Goal: Register for event/course

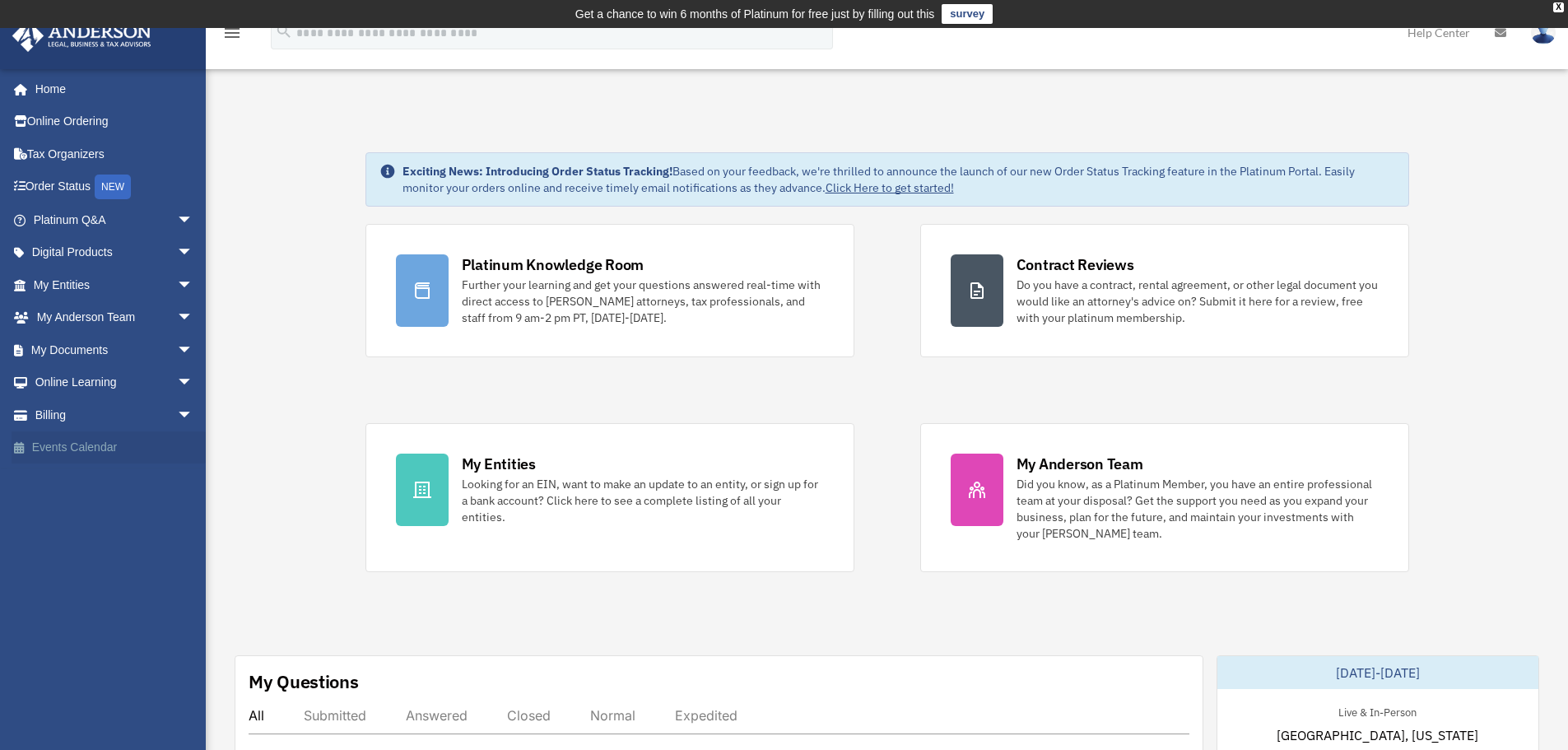
click at [126, 444] on link "Events Calendar" at bounding box center [115, 448] width 206 height 33
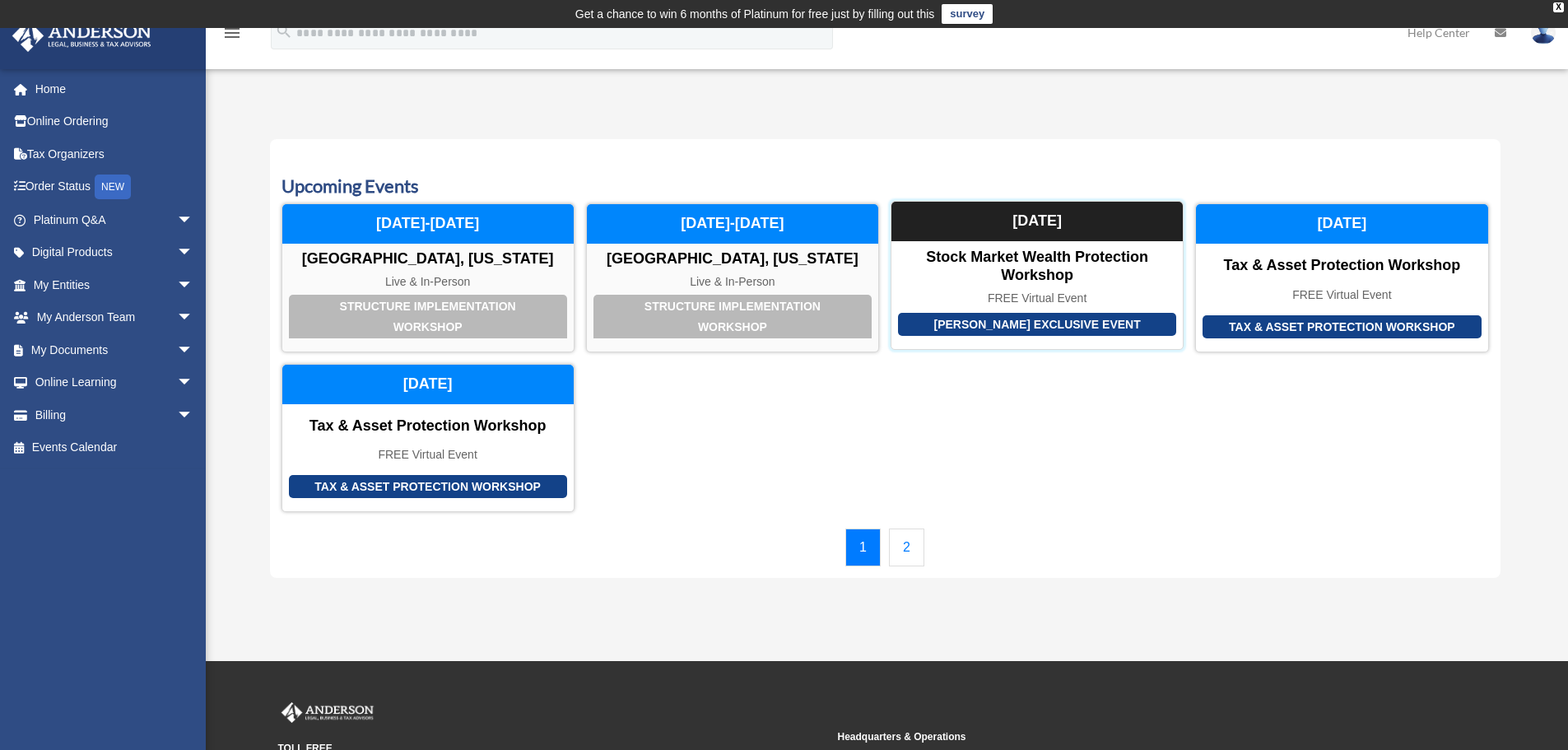
click at [1029, 294] on div "FREE Virtual Event" at bounding box center [1038, 298] width 291 height 14
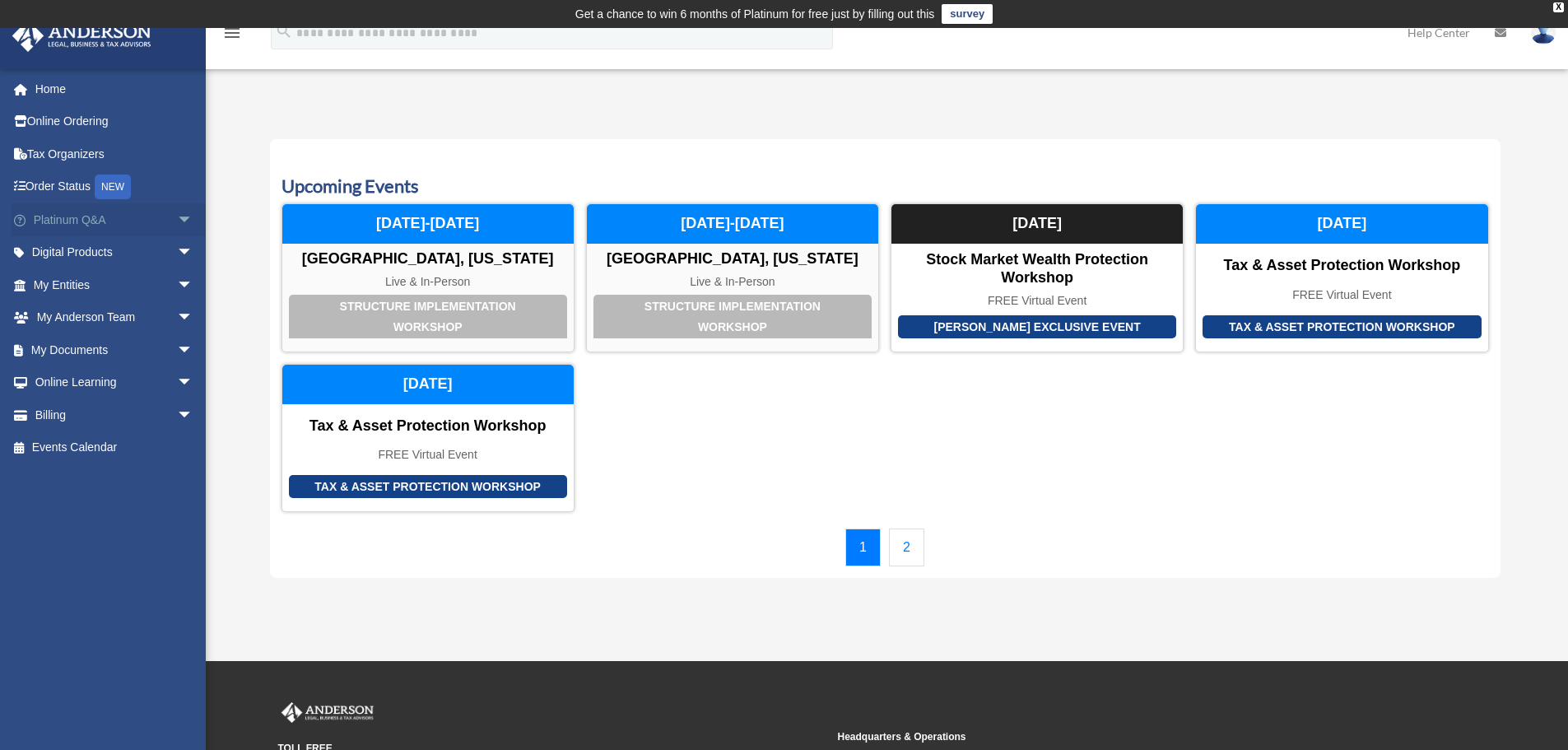
click at [180, 222] on span "arrow_drop_down" at bounding box center [193, 220] width 33 height 34
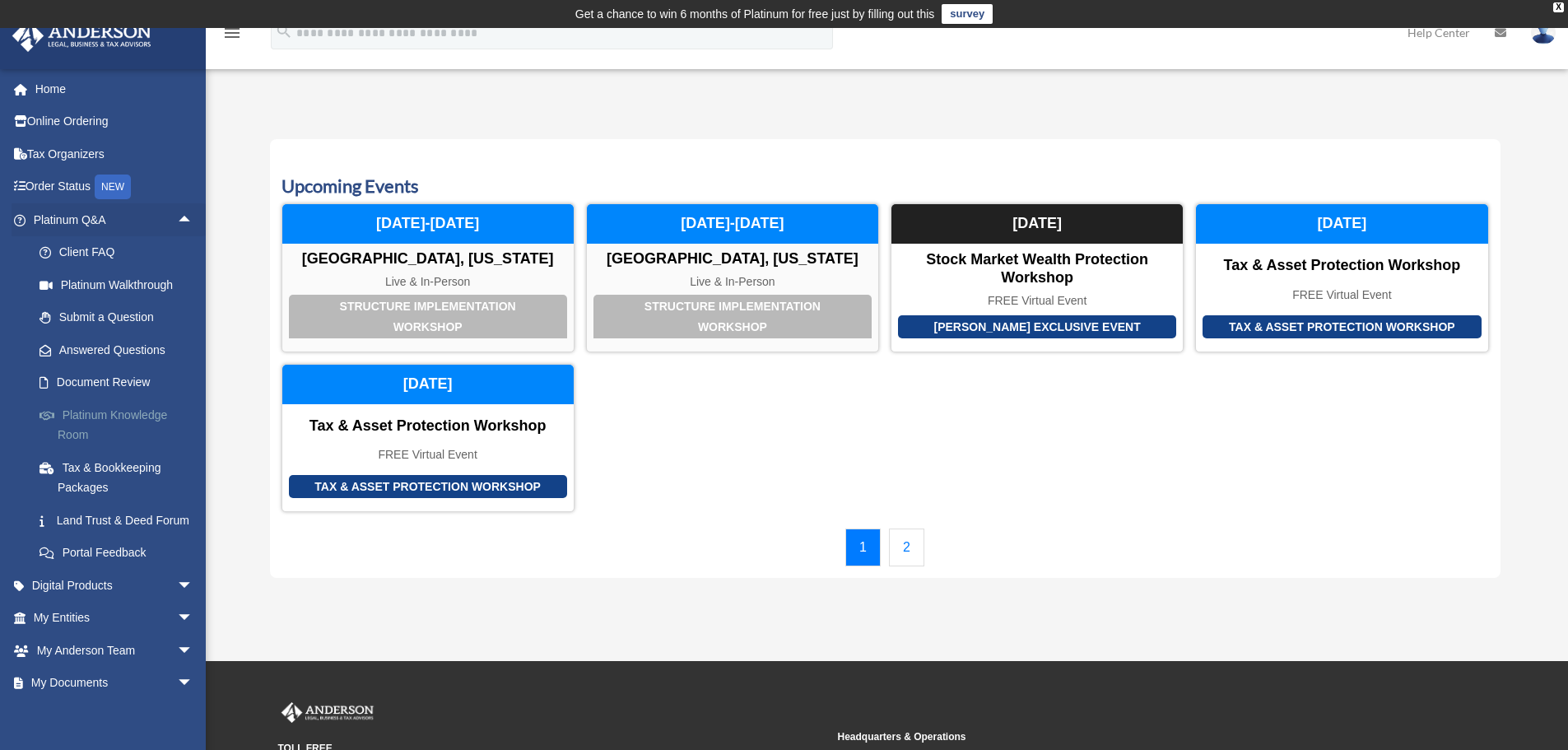
click at [141, 439] on link "Platinum Knowledge Room" at bounding box center [121, 425] width 195 height 53
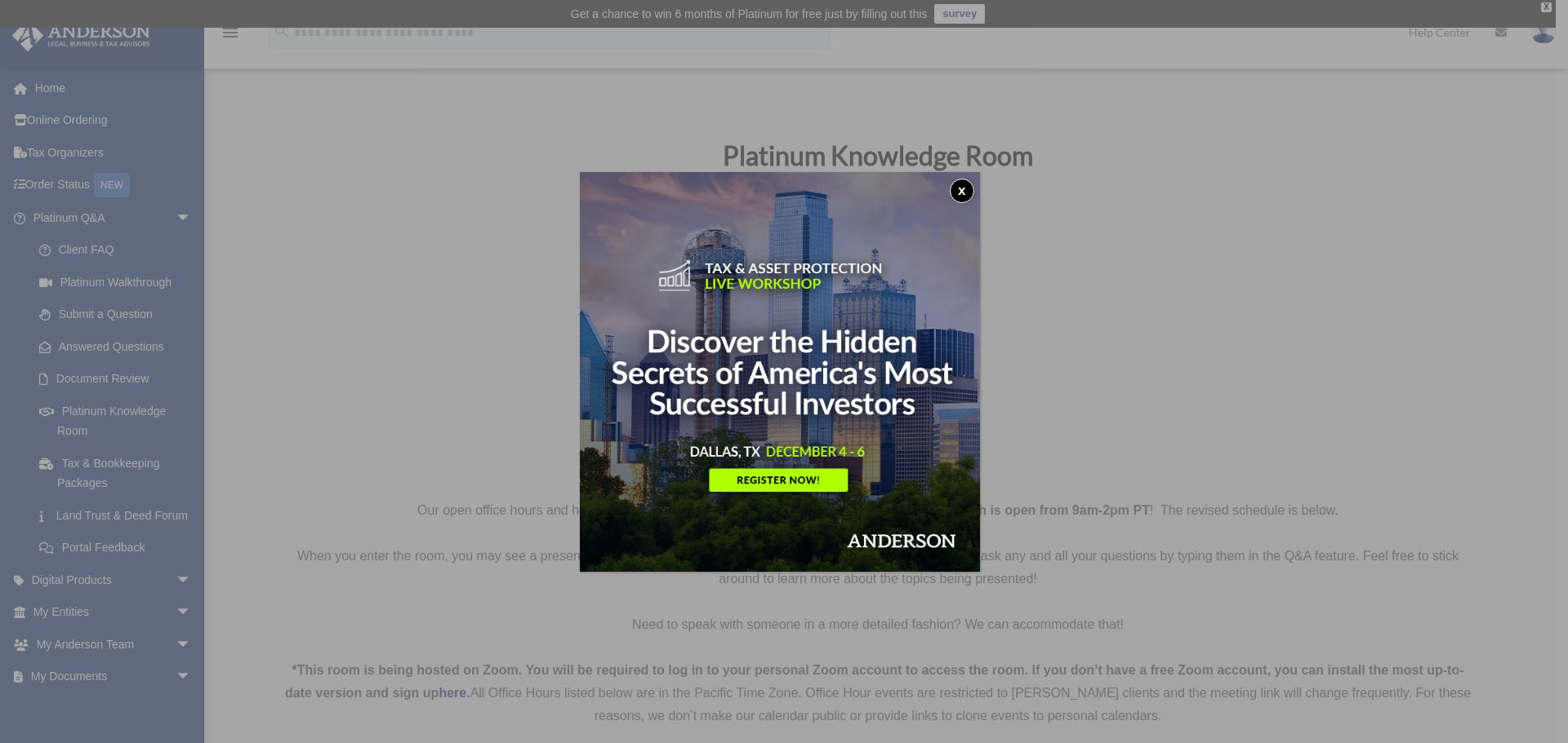
drag, startPoint x: 969, startPoint y: 189, endPoint x: 767, endPoint y: 249, distance: 210.7
click at [970, 189] on button "x" at bounding box center [962, 191] width 25 height 25
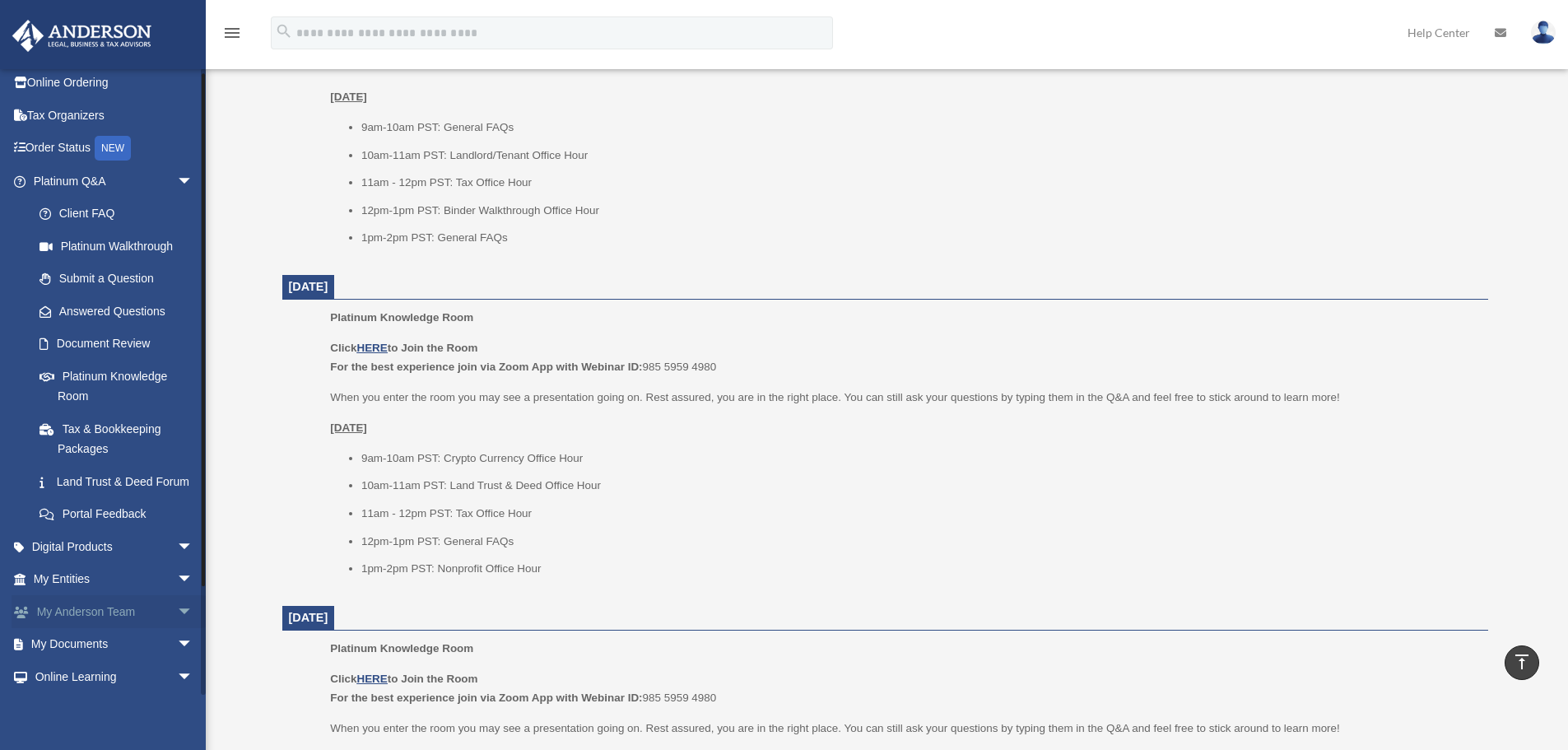
scroll to position [126, 0]
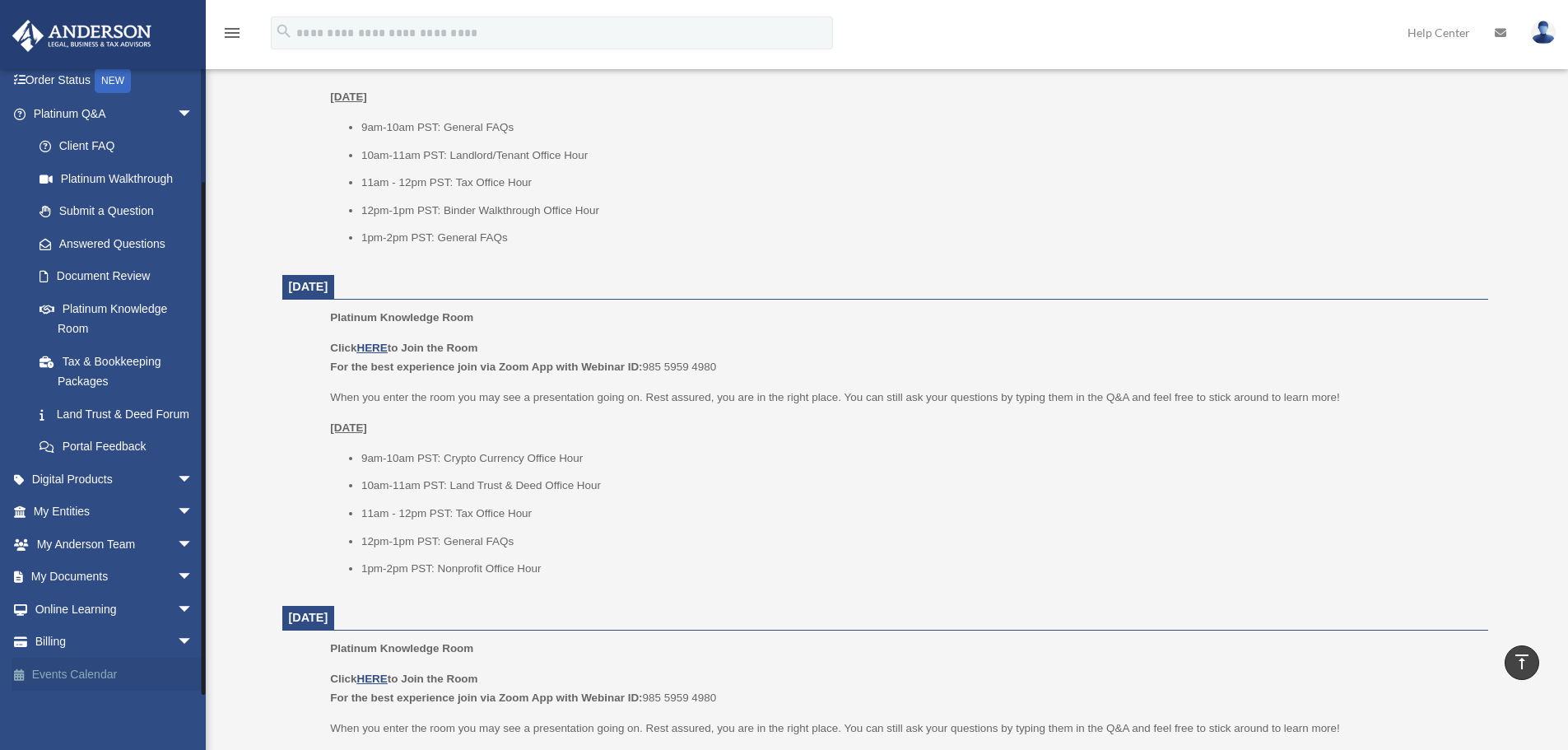
click at [104, 678] on link "Events Calendar" at bounding box center [115, 674] width 206 height 33
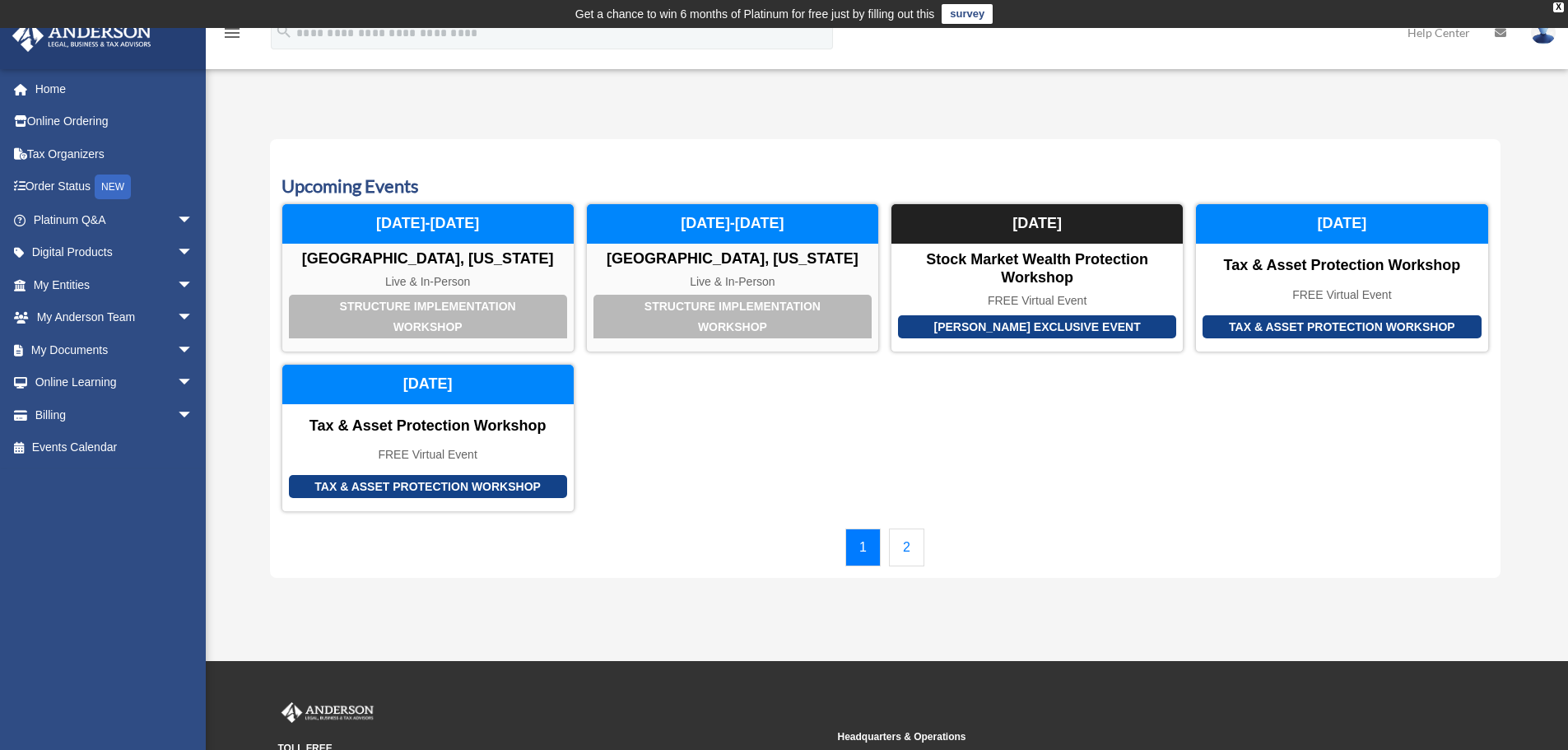
click at [900, 553] on link "2" at bounding box center [907, 548] width 36 height 38
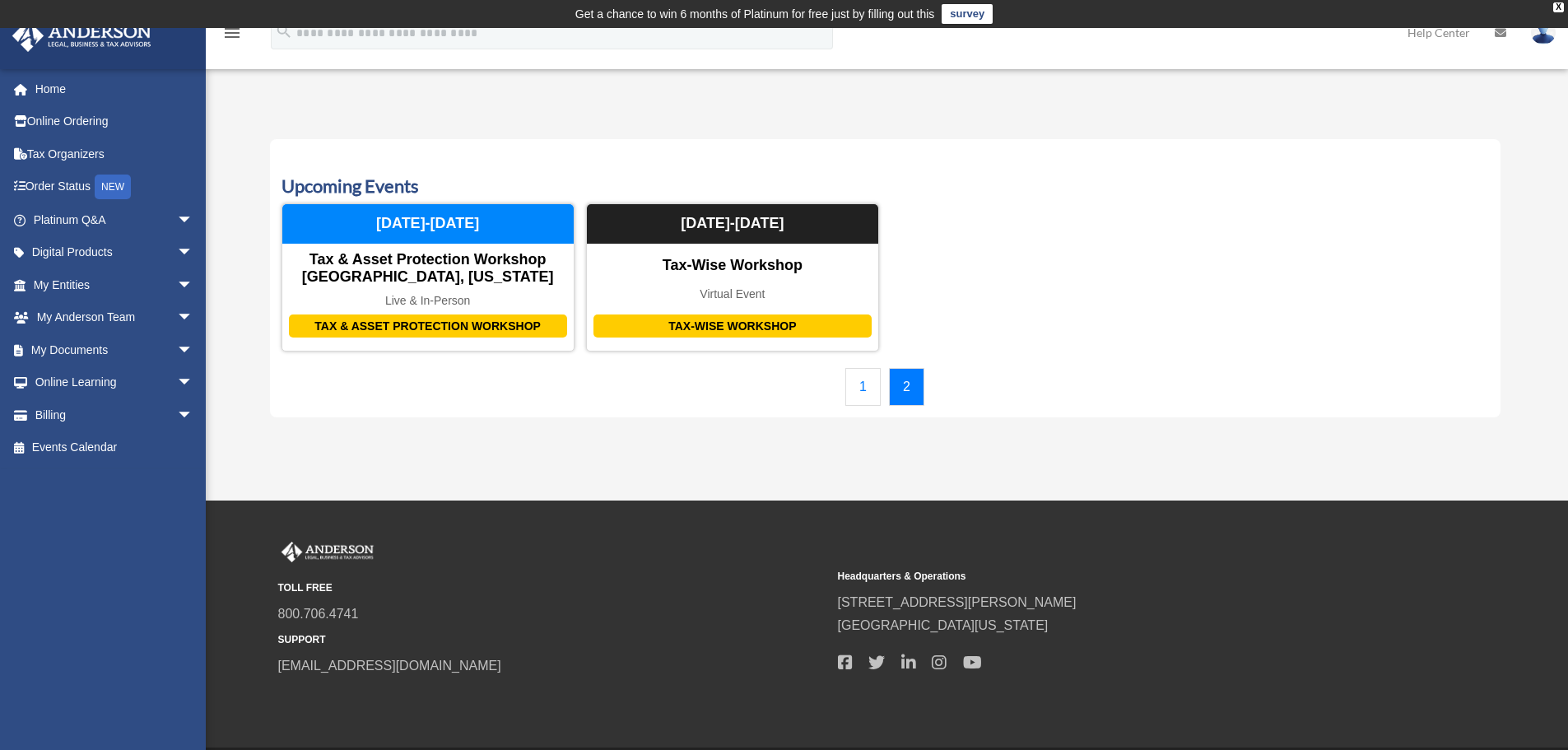
click at [854, 391] on link "1" at bounding box center [863, 387] width 36 height 38
